Goal: Task Accomplishment & Management: Manage account settings

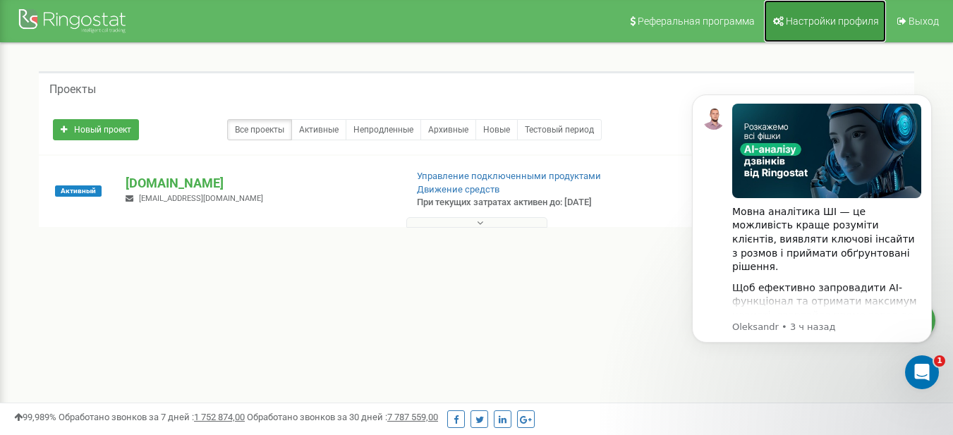
click at [873, 21] on span "Настройки профиля" at bounding box center [831, 21] width 93 height 11
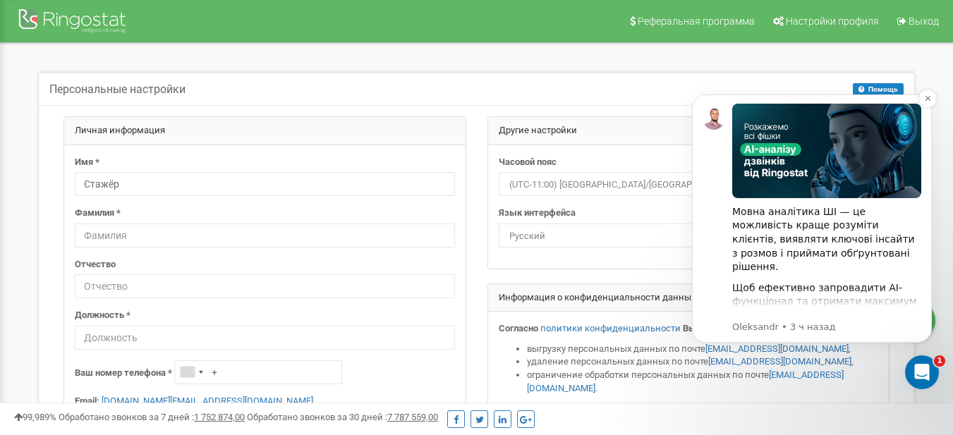
drag, startPoint x: 1524, startPoint y: 248, endPoint x: 852, endPoint y: 175, distance: 676.6
click at [852, 175] on img "Message content" at bounding box center [826, 151] width 189 height 94
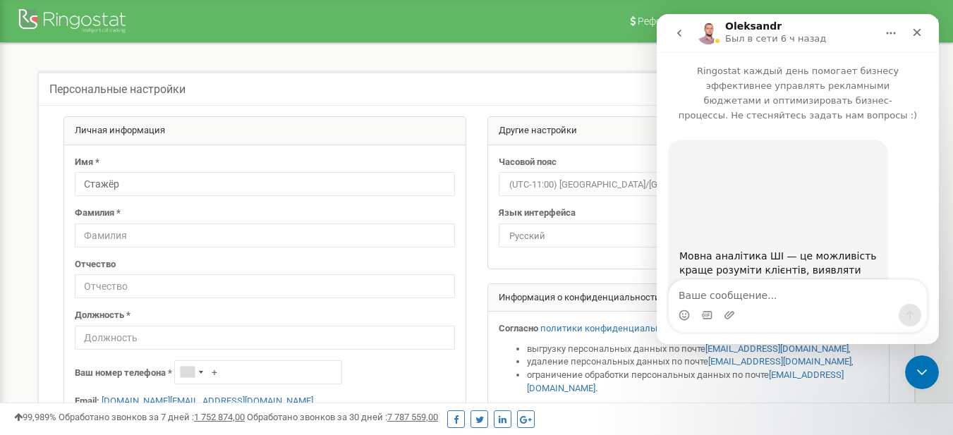
scroll to position [305, 0]
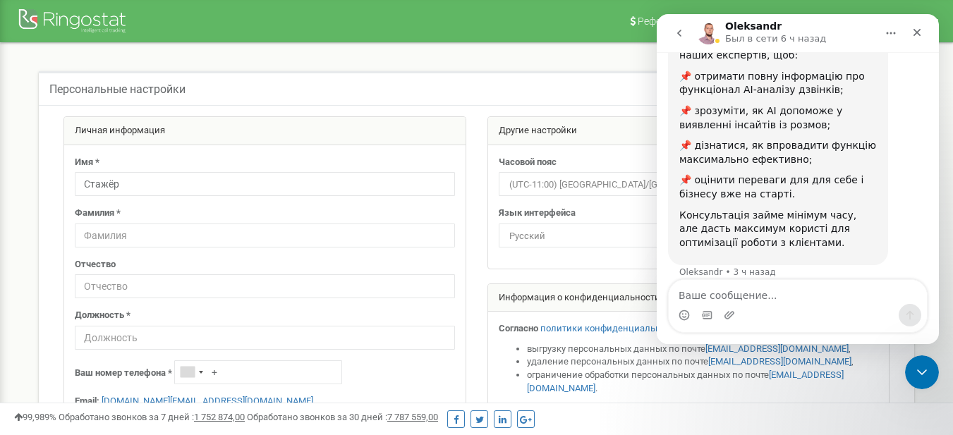
click at [534, 190] on span "(UTC-11:00) Pacific/Midway" at bounding box center [688, 185] width 370 height 20
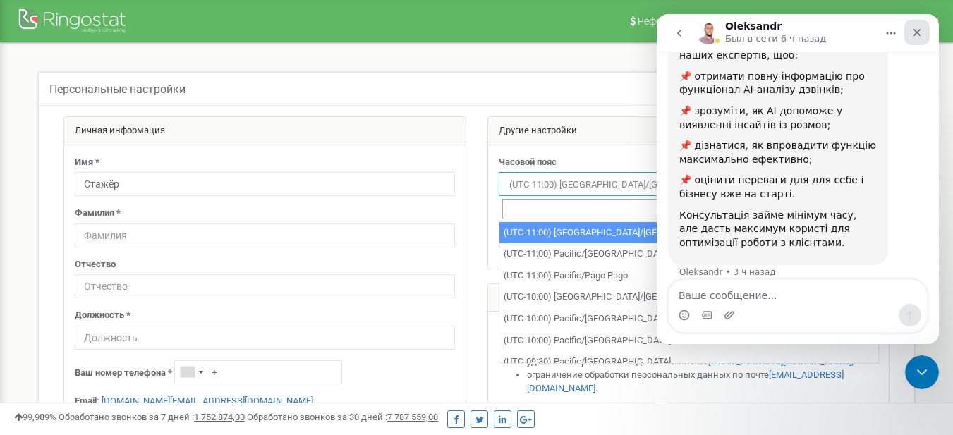
click at [922, 30] on div "Закрыть" at bounding box center [916, 32] width 25 height 25
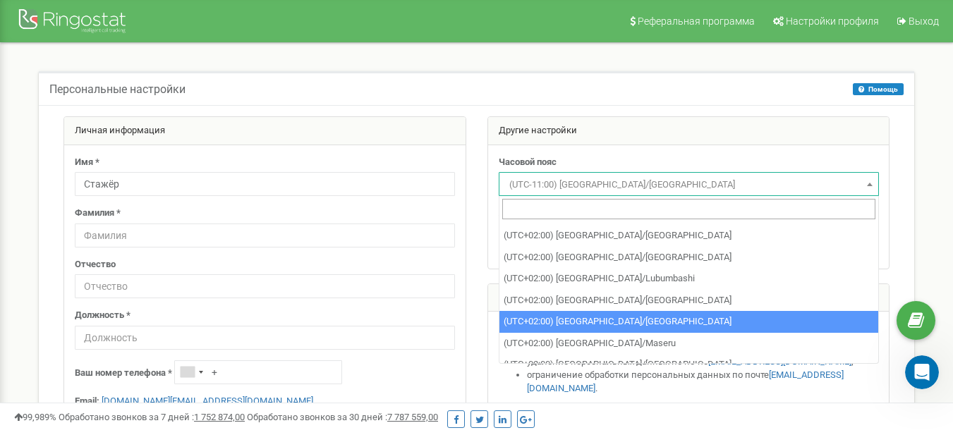
scroll to position [4724, 0]
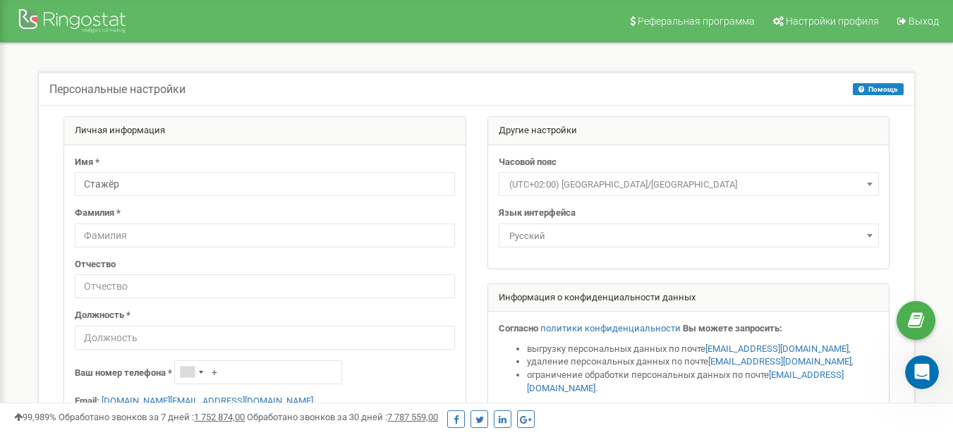
click at [651, 188] on span "(UTC+02:00) Europe/Amsterdam" at bounding box center [688, 185] width 370 height 20
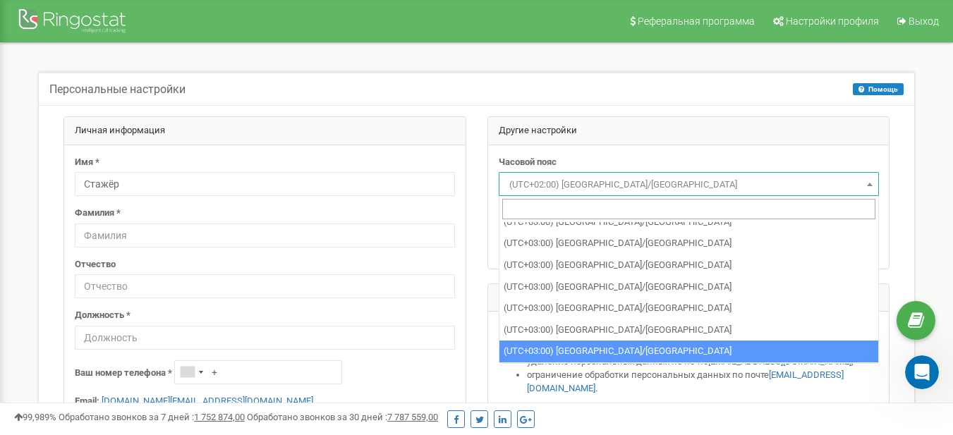
scroll to position [5960, 0]
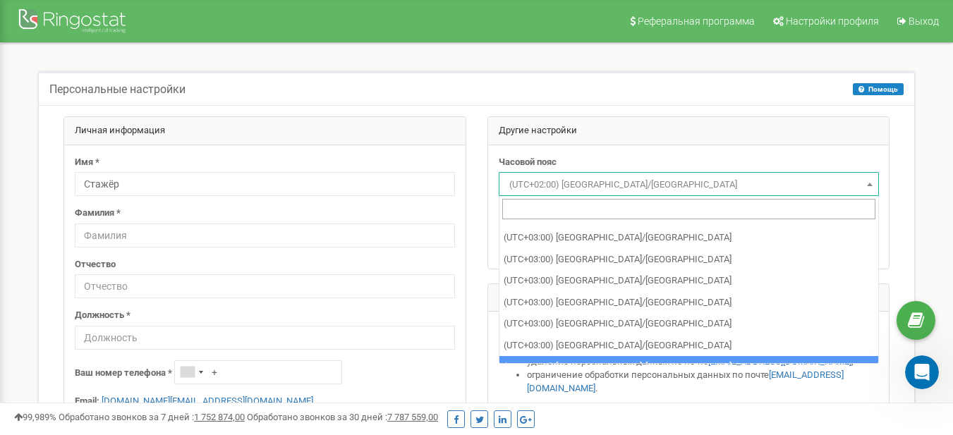
select select "Europe/Kiev"
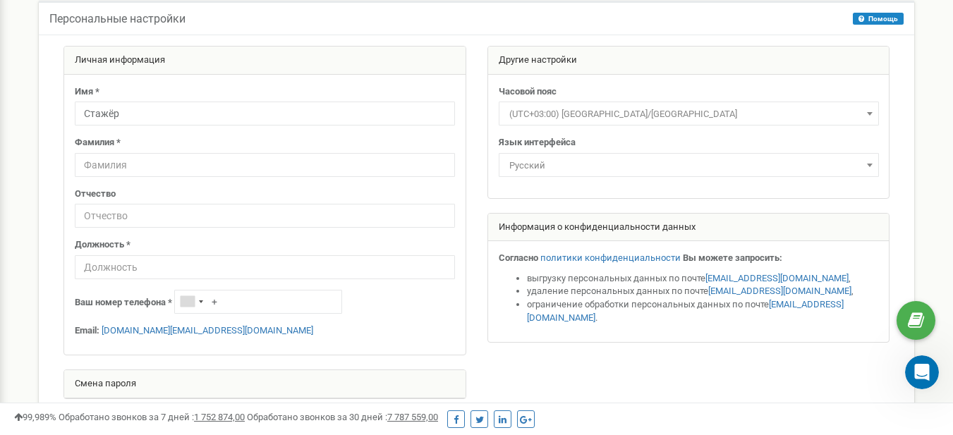
scroll to position [212, 0]
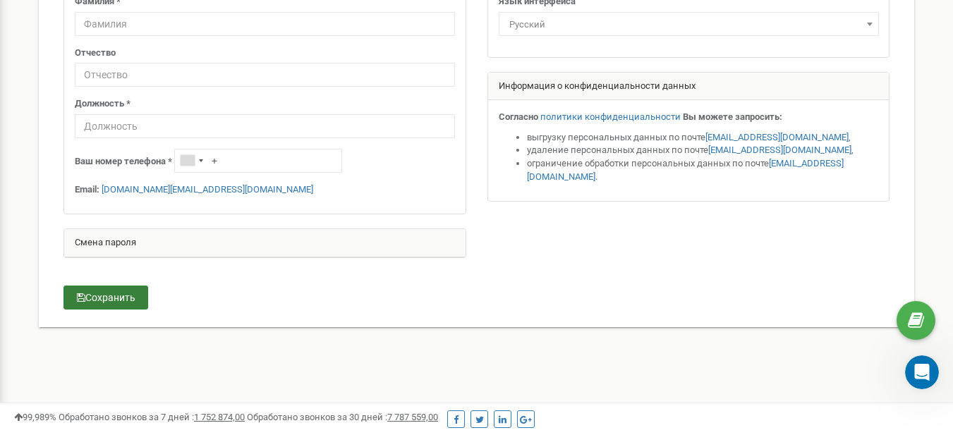
click at [114, 302] on button "Сохранить" at bounding box center [105, 298] width 85 height 24
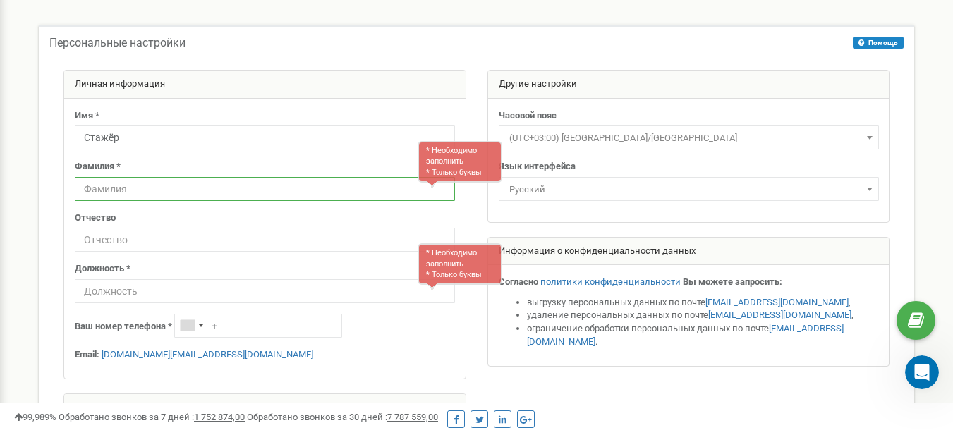
scroll to position [117, 0]
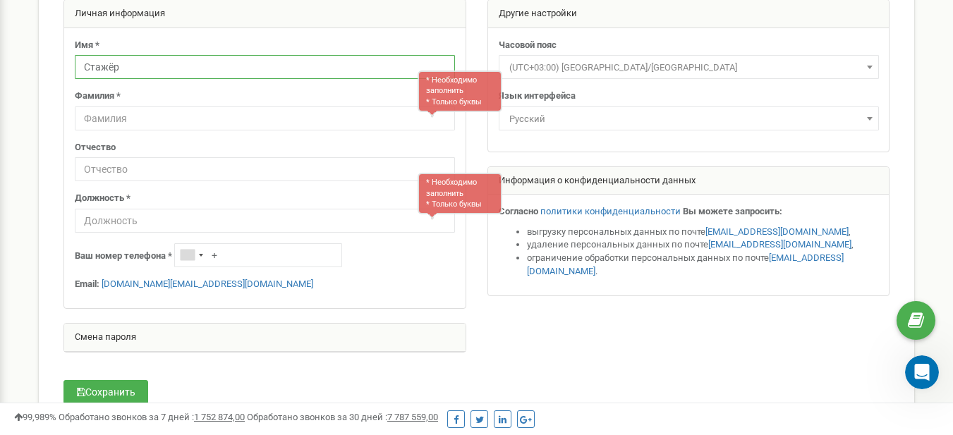
drag, startPoint x: 118, startPoint y: 64, endPoint x: 50, endPoint y: 63, distance: 68.4
click at [50, 63] on div "Личная информация Имя * Стажёр Фамилия * * Необходимо заполнить * Только буквы …" at bounding box center [476, 203] width 868 height 408
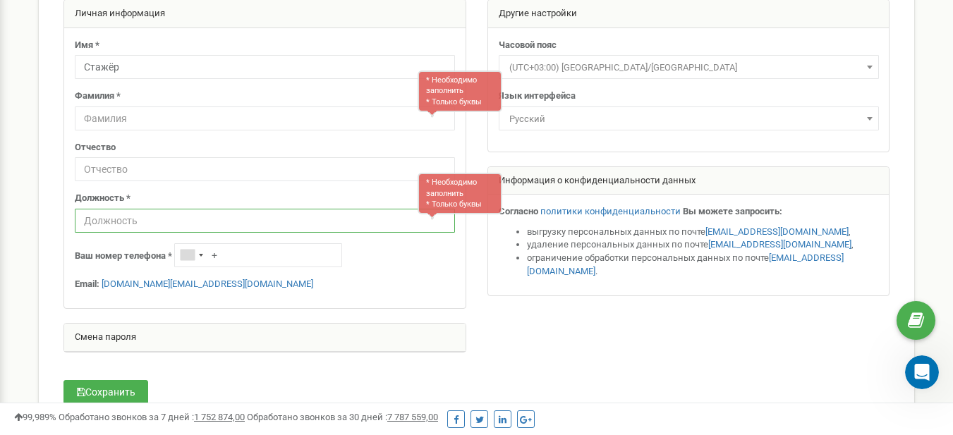
click at [139, 220] on input "text" at bounding box center [265, 221] width 380 height 24
paste input "Стажёр"
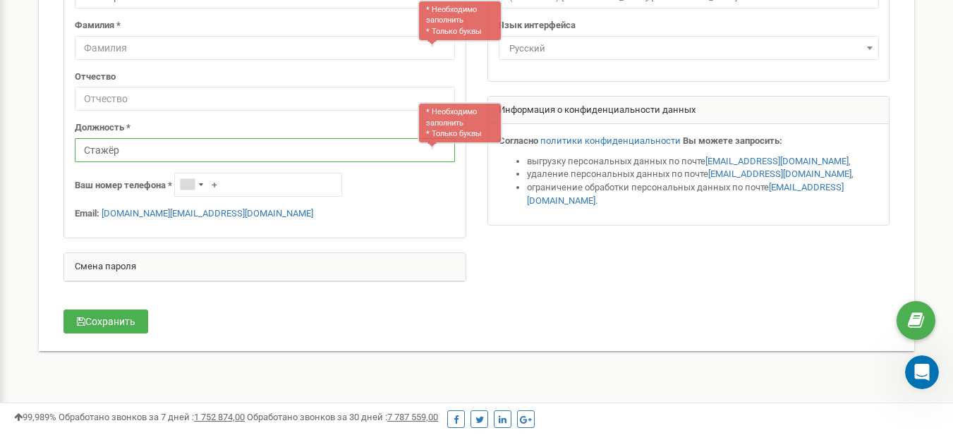
scroll to position [47, 0]
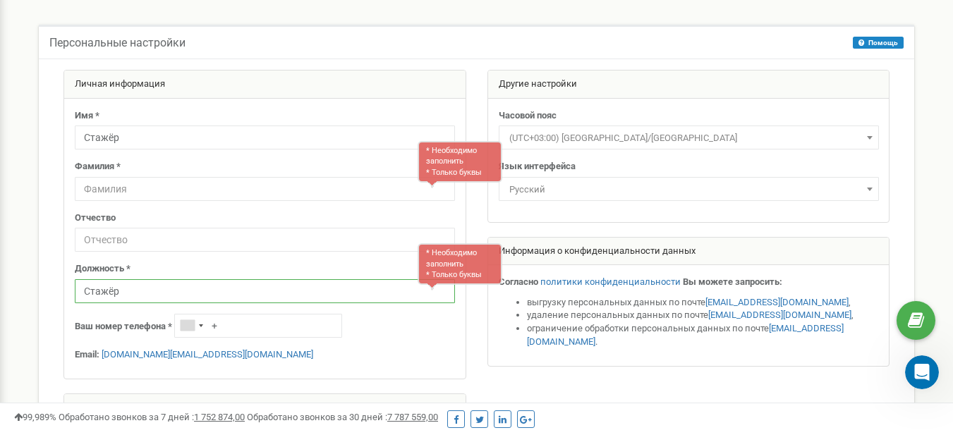
type input "Стажёр"
click at [152, 201] on div "Имя * Стажёр Фамилия * * Необходимо заполнить * Только буквы Отчество Должность…" at bounding box center [264, 239] width 401 height 281
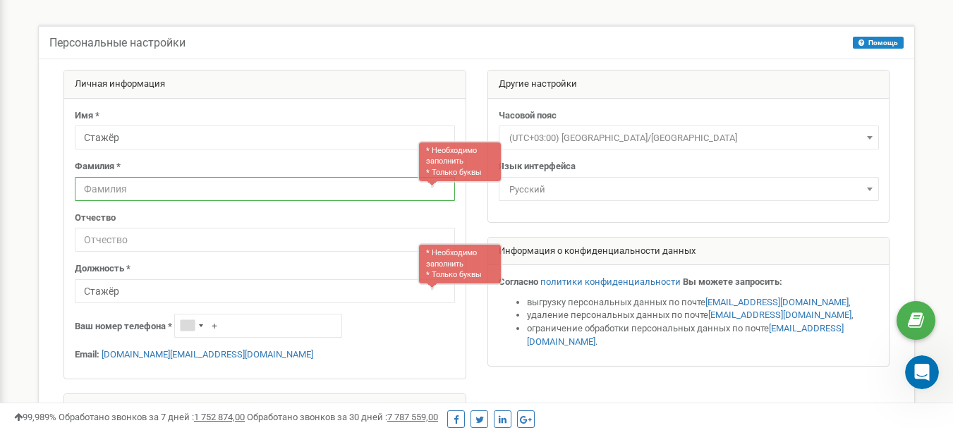
click at [162, 184] on input "text" at bounding box center [265, 189] width 380 height 24
paste input "Стажёр"
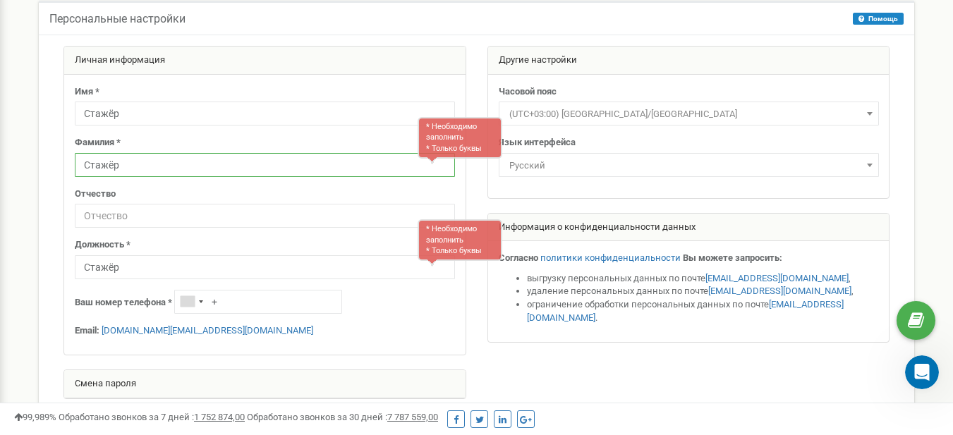
scroll to position [141, 0]
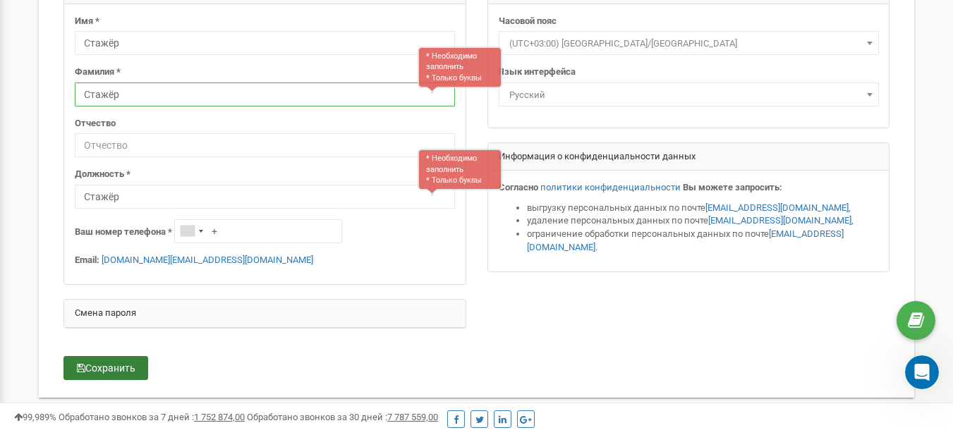
type input "Стажёр"
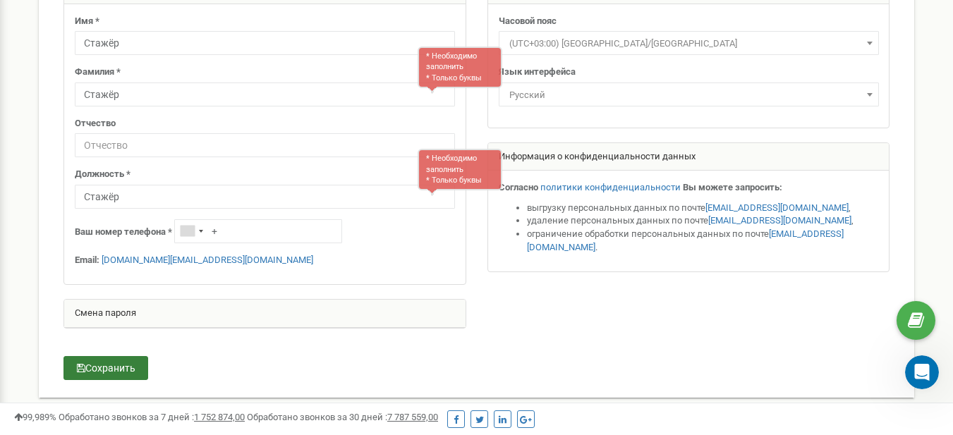
click at [127, 367] on button "Сохранить" at bounding box center [105, 368] width 85 height 24
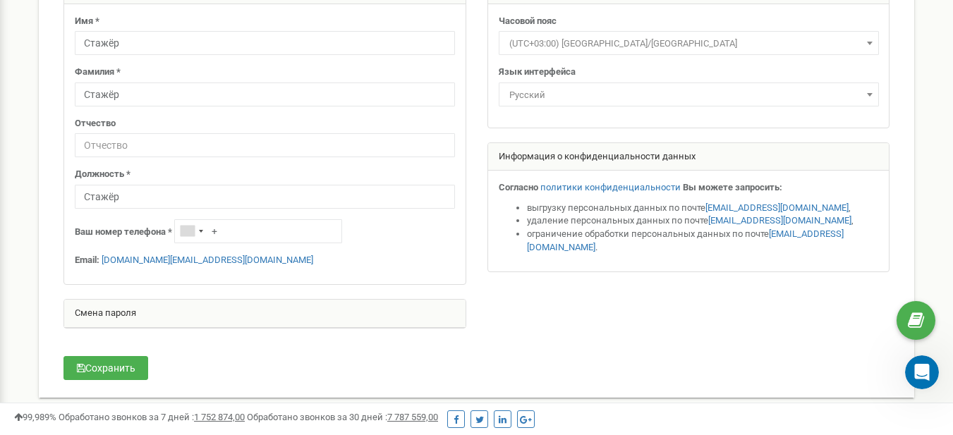
click at [134, 323] on div "Смена пароля" at bounding box center [264, 314] width 401 height 28
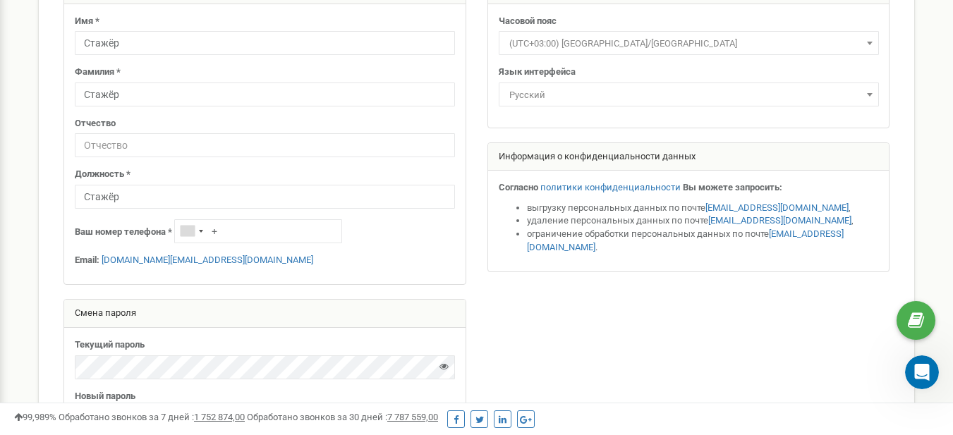
scroll to position [353, 0]
